Goal: Information Seeking & Learning: Check status

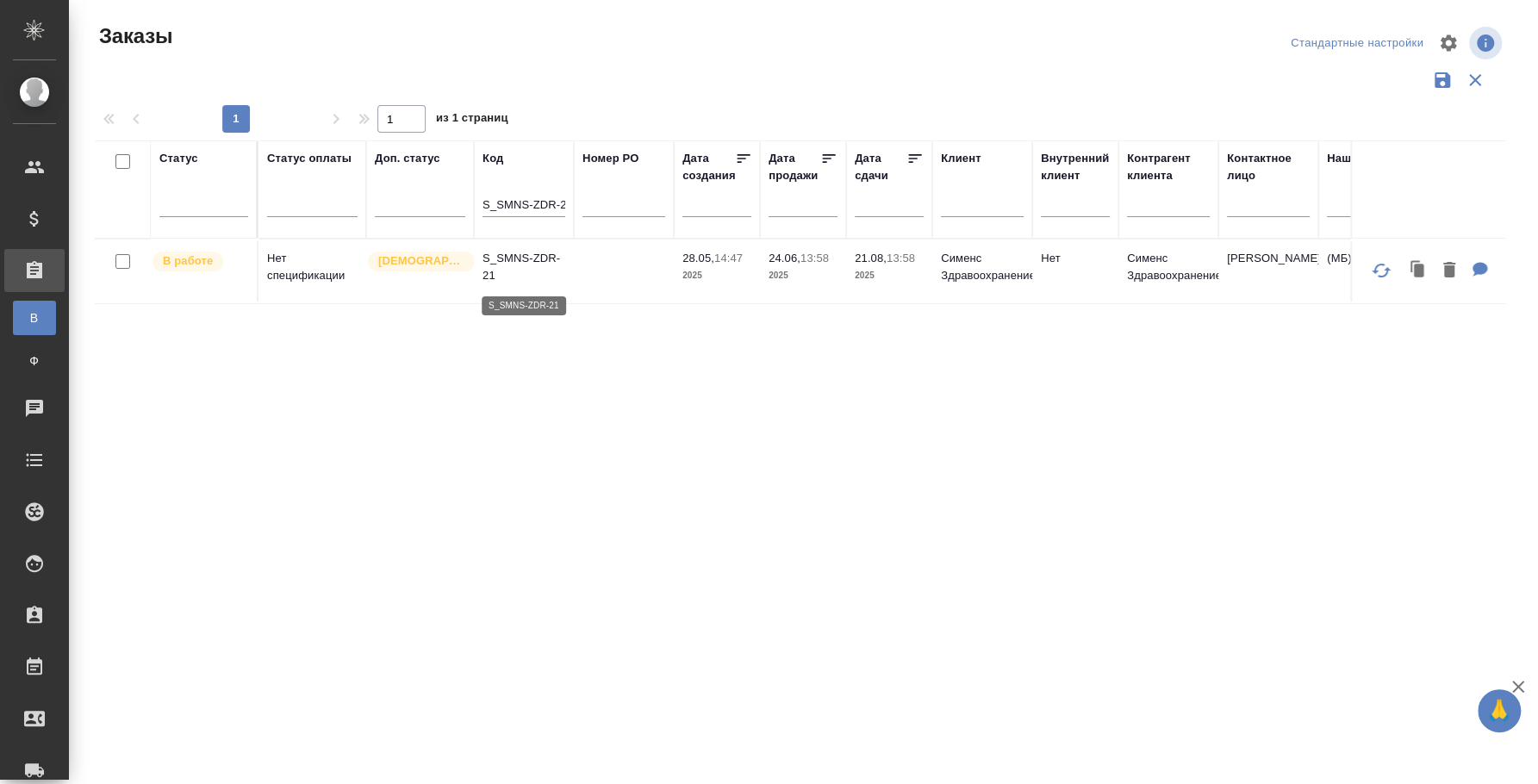
click at [505, 266] on p "S_SMNS-ZDR-21" at bounding box center [523, 267] width 82 height 35
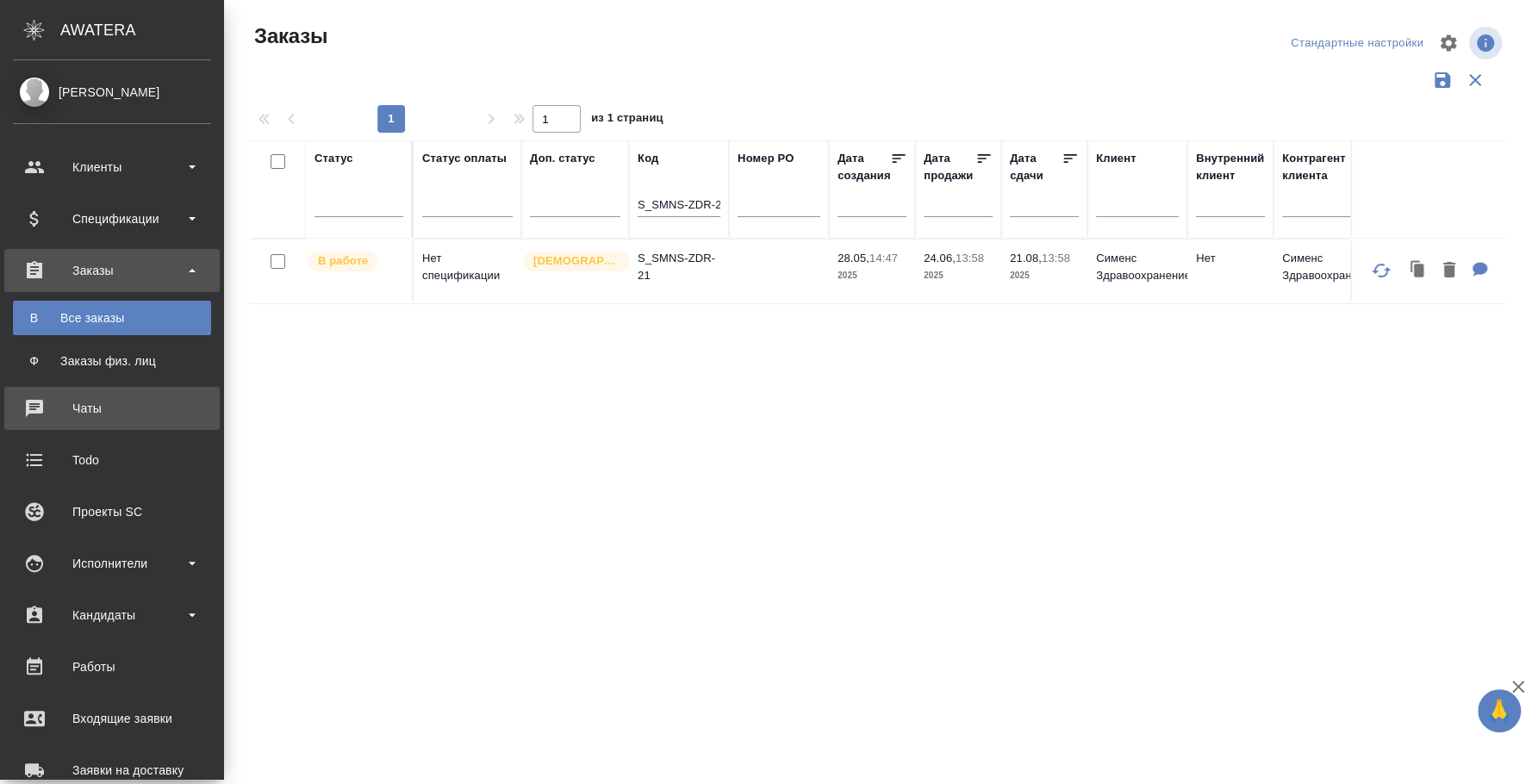
click at [88, 399] on div "Чаты" at bounding box center [112, 408] width 199 height 26
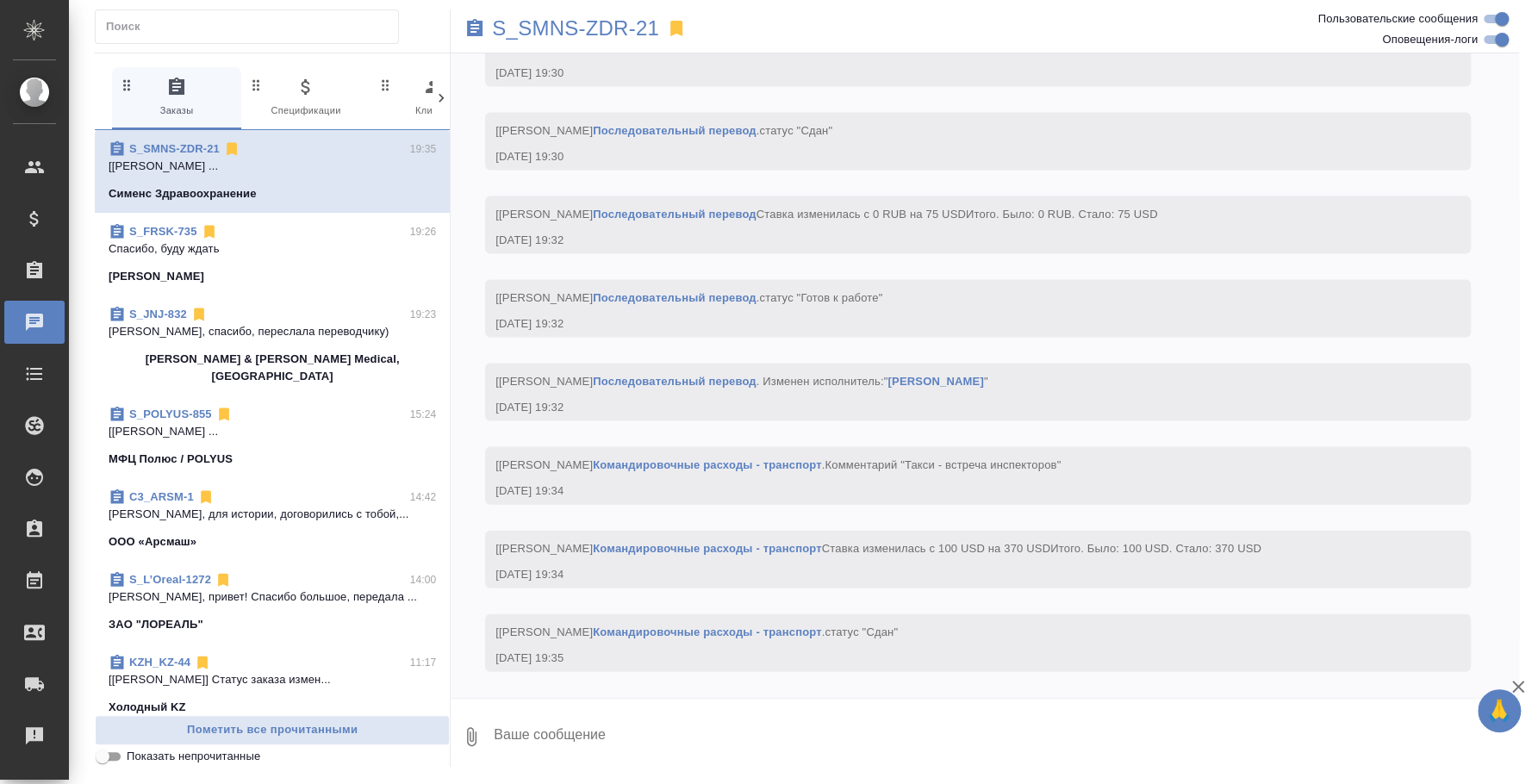
scroll to position [11942, 0]
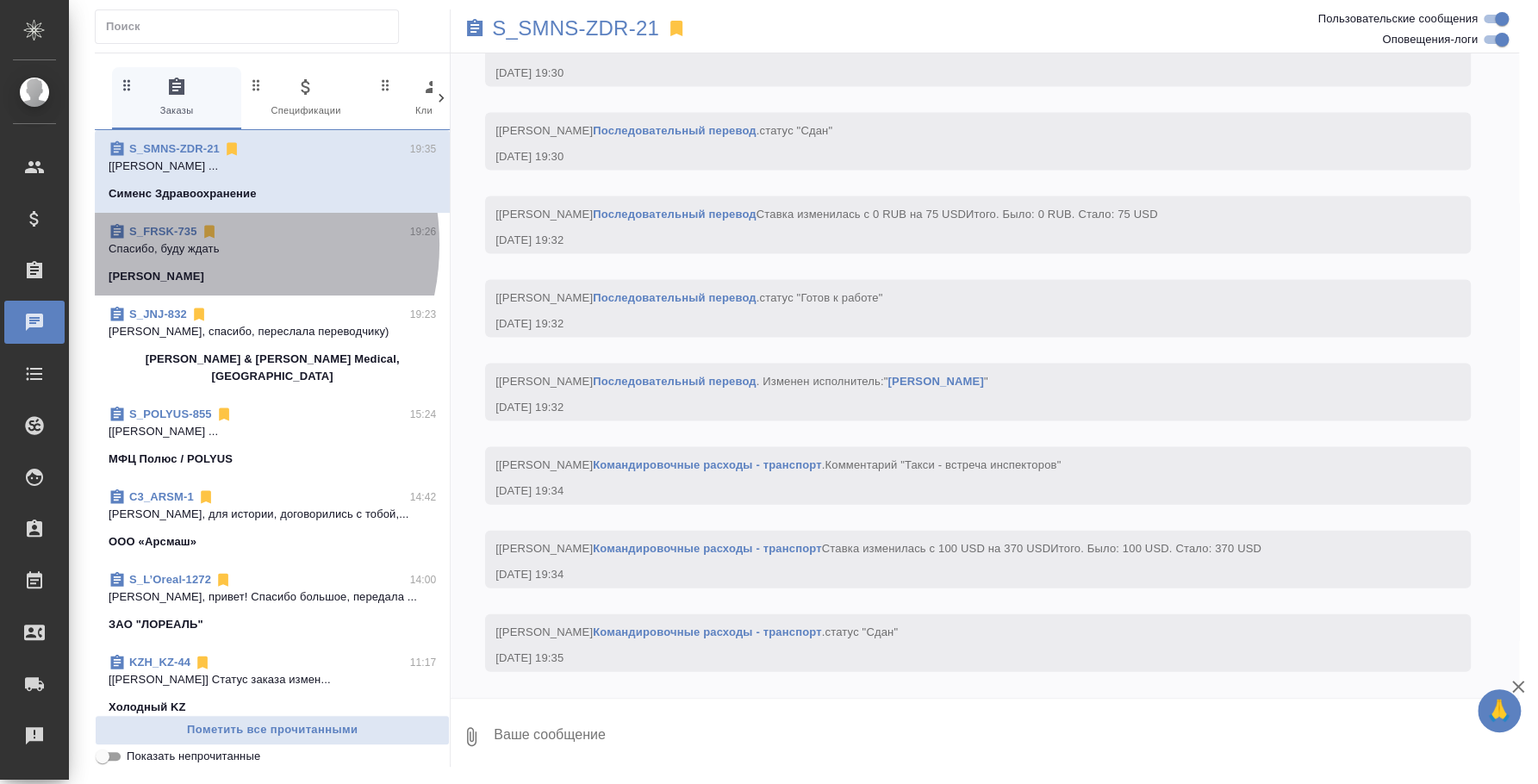
click at [191, 244] on p "Спасибо, буду ждать" at bounding box center [272, 248] width 328 height 17
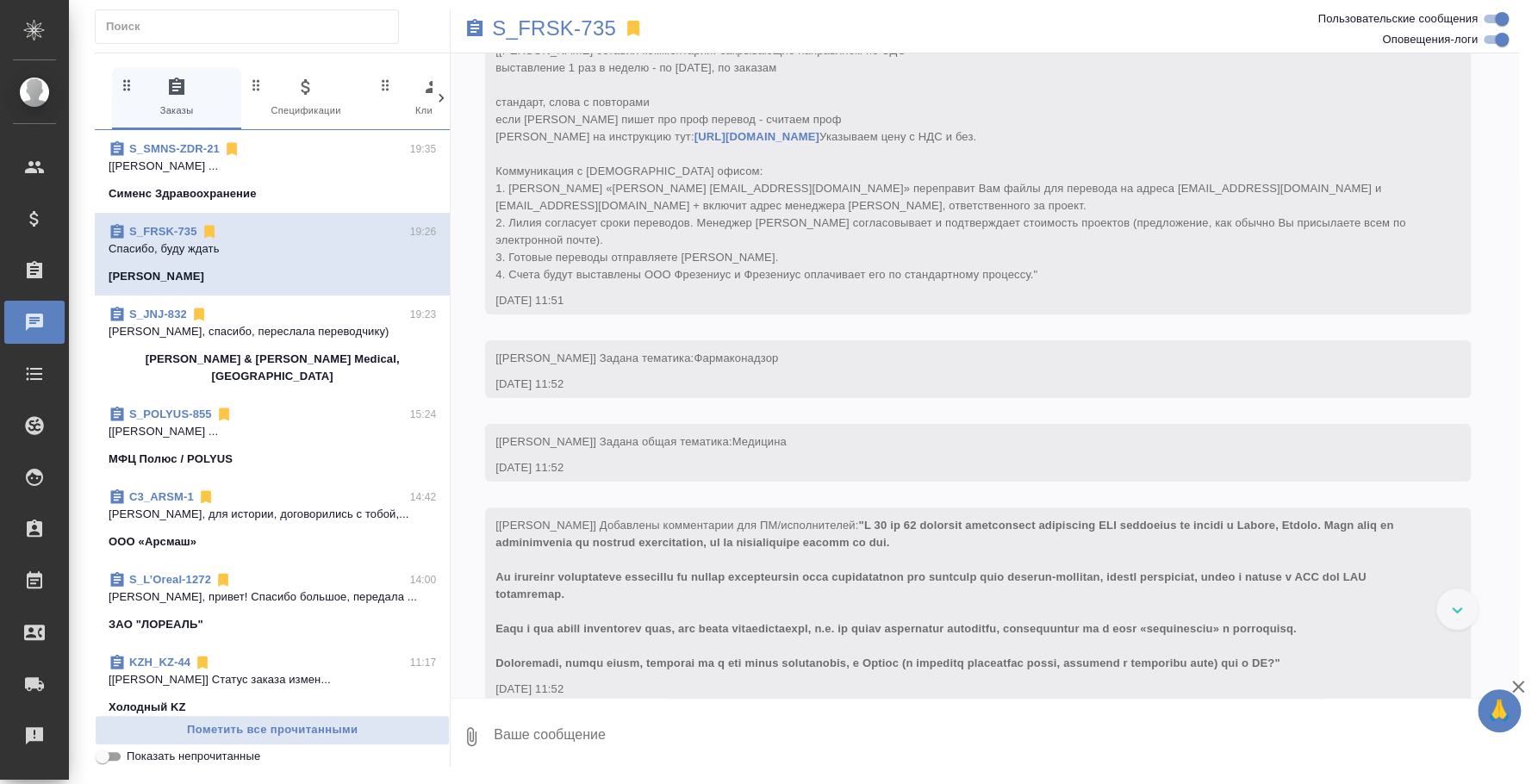
scroll to position [323, 0]
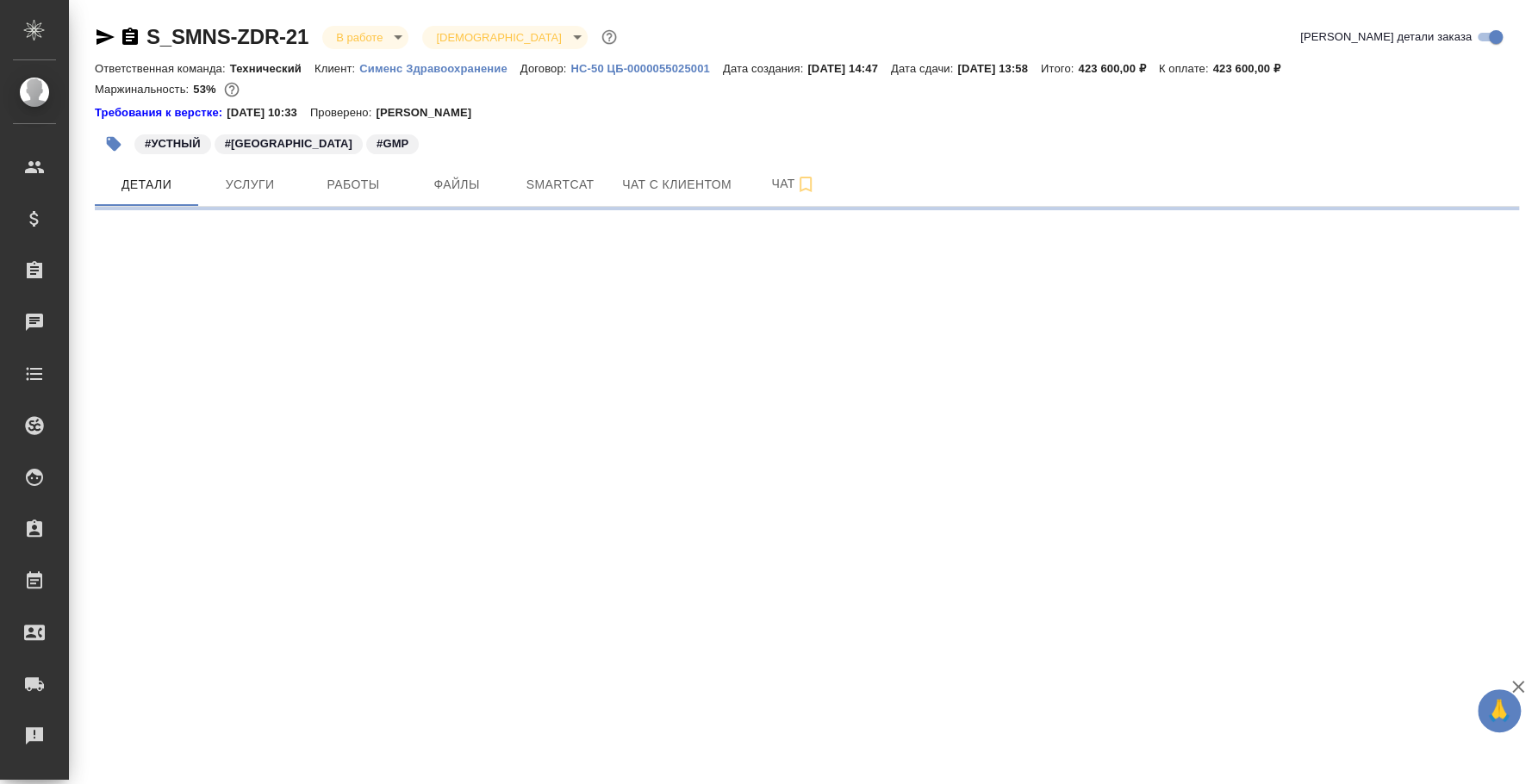
select select "RU"
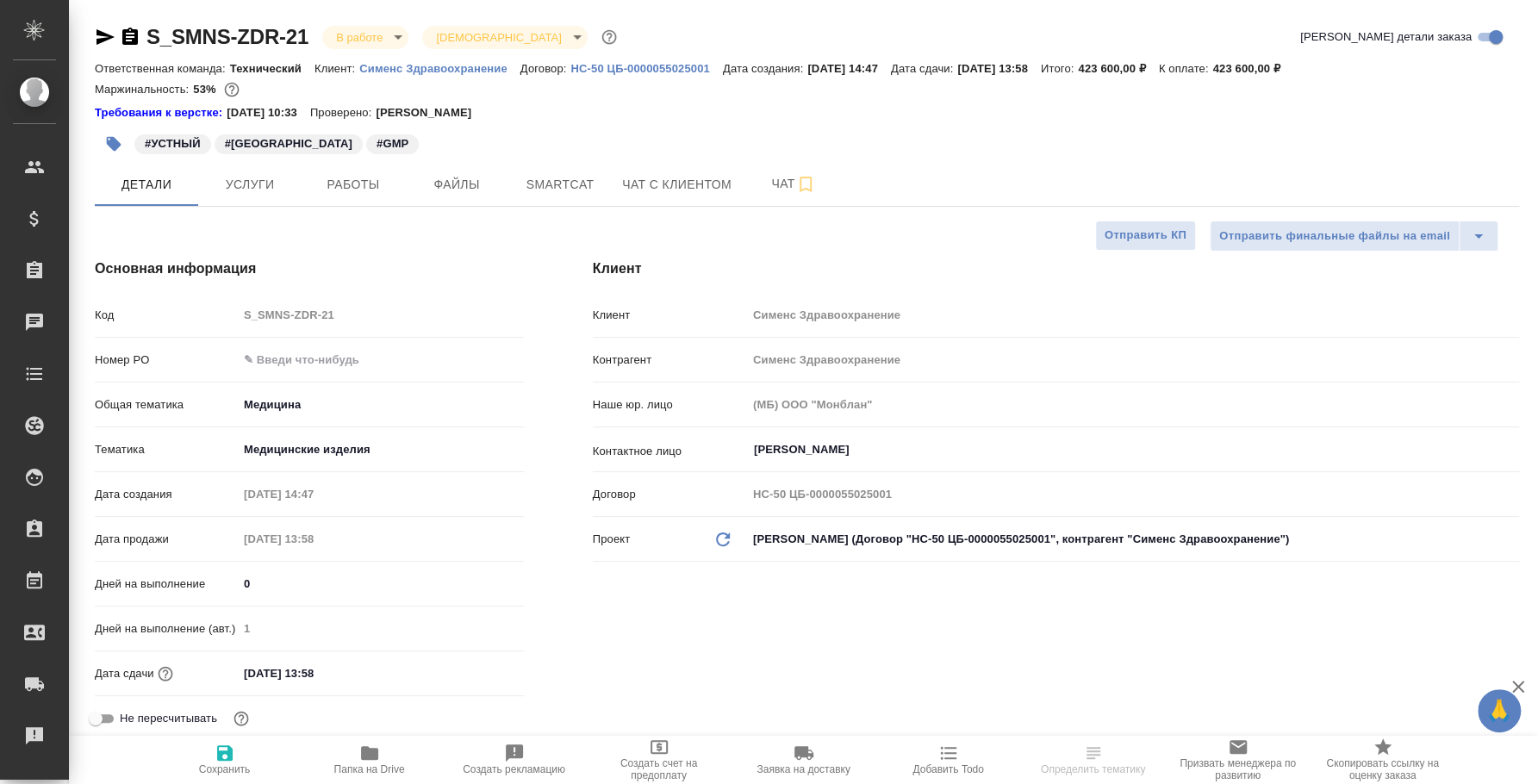
type textarea "x"
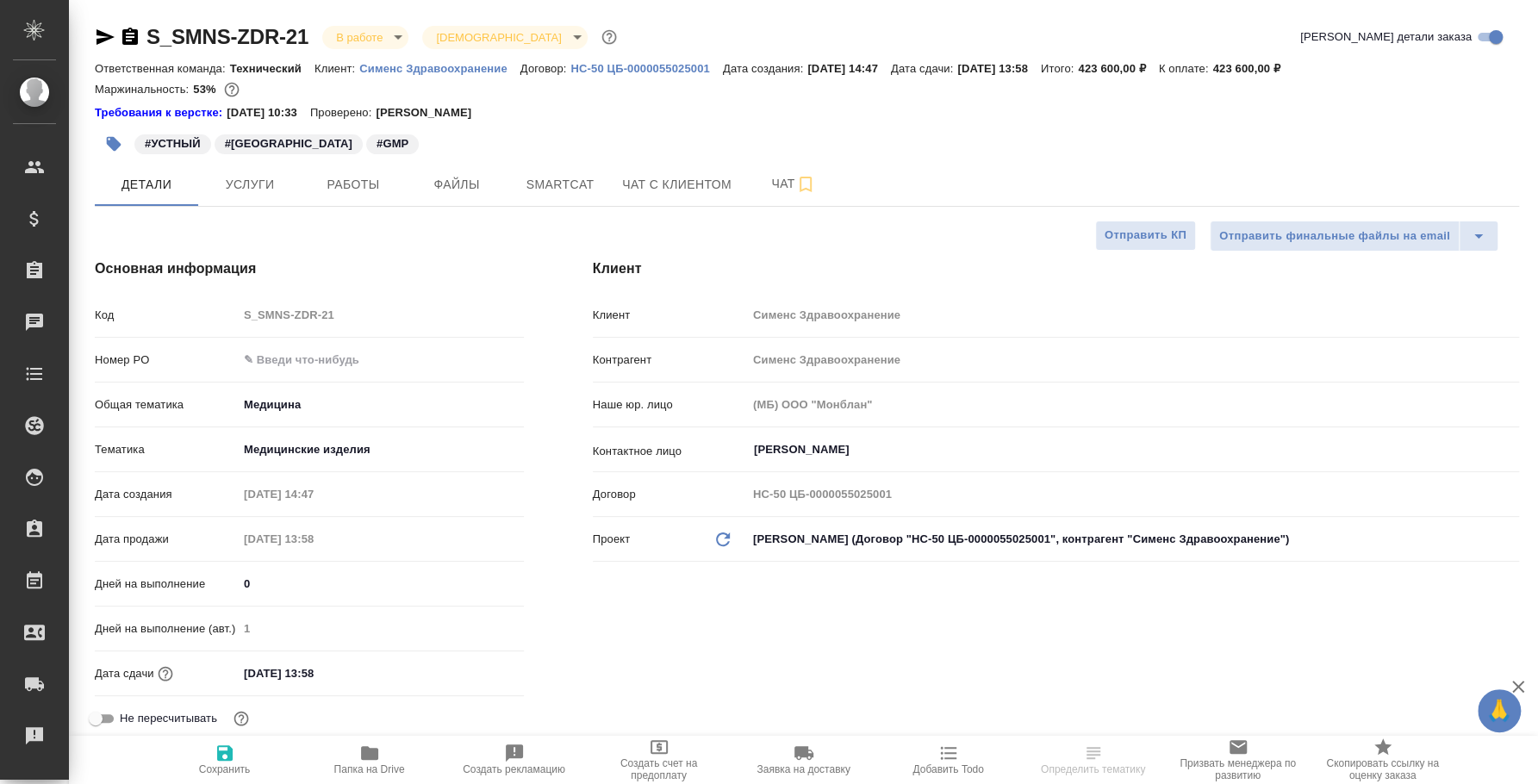
type textarea "x"
type input "[PERSON_NAME]"
type input "[PERSON_NAME]pavlova"
click at [368, 191] on span "Работы" at bounding box center [352, 185] width 82 height 22
